Goal: Task Accomplishment & Management: Manage account settings

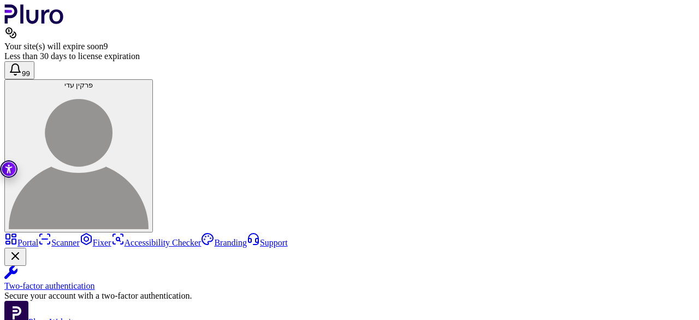
scroll to position [43, 0]
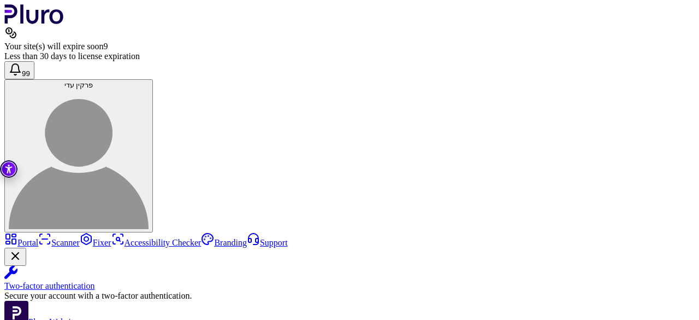
copy div "*******"
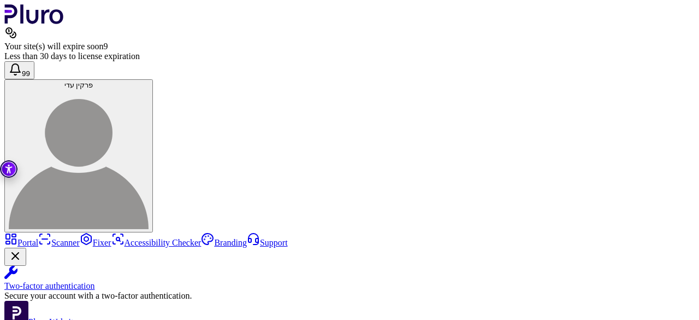
scroll to position [14, 0]
